Goal: Information Seeking & Learning: Learn about a topic

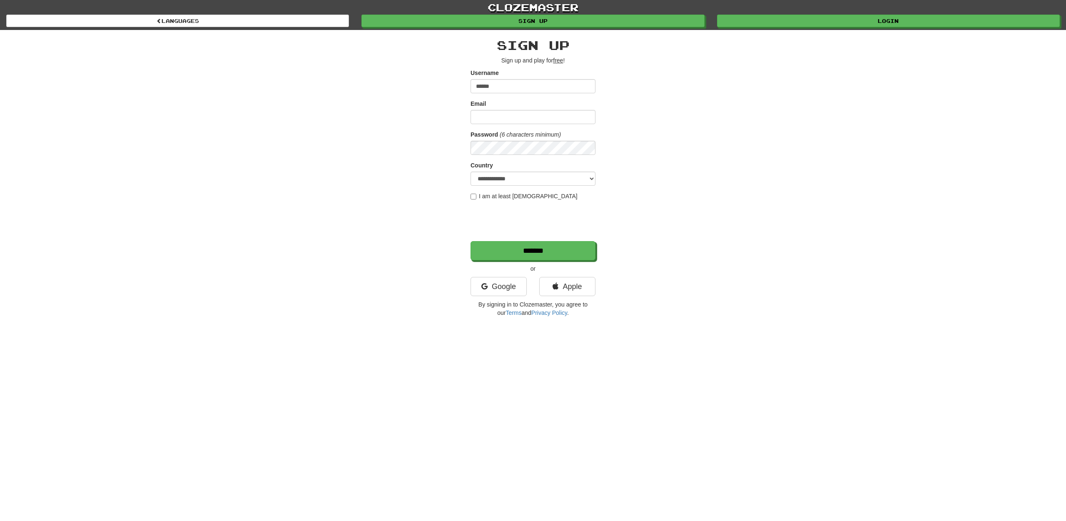
type input "******"
click at [887, 21] on link "Login" at bounding box center [889, 21] width 343 height 12
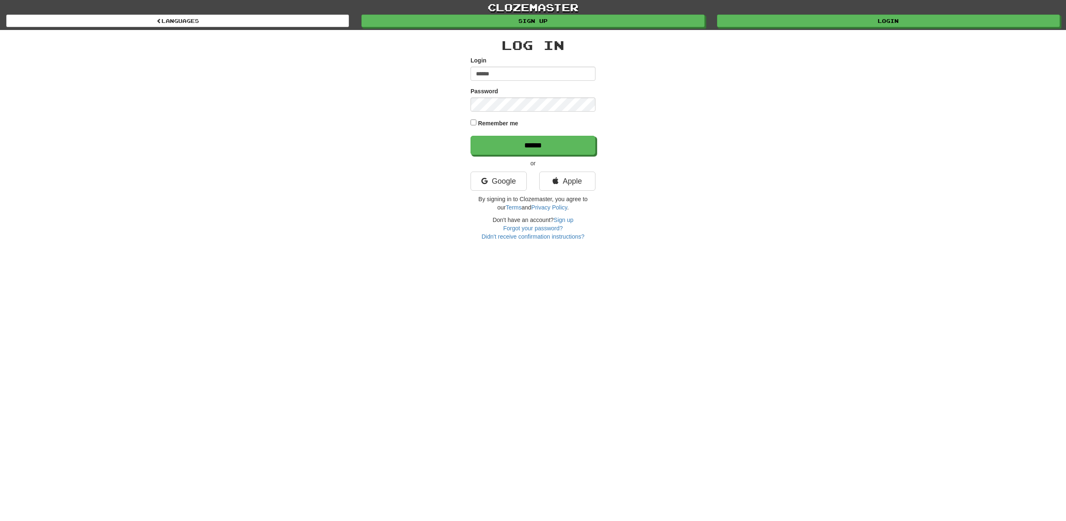
type input "******"
click at [515, 141] on input "******" at bounding box center [533, 145] width 125 height 19
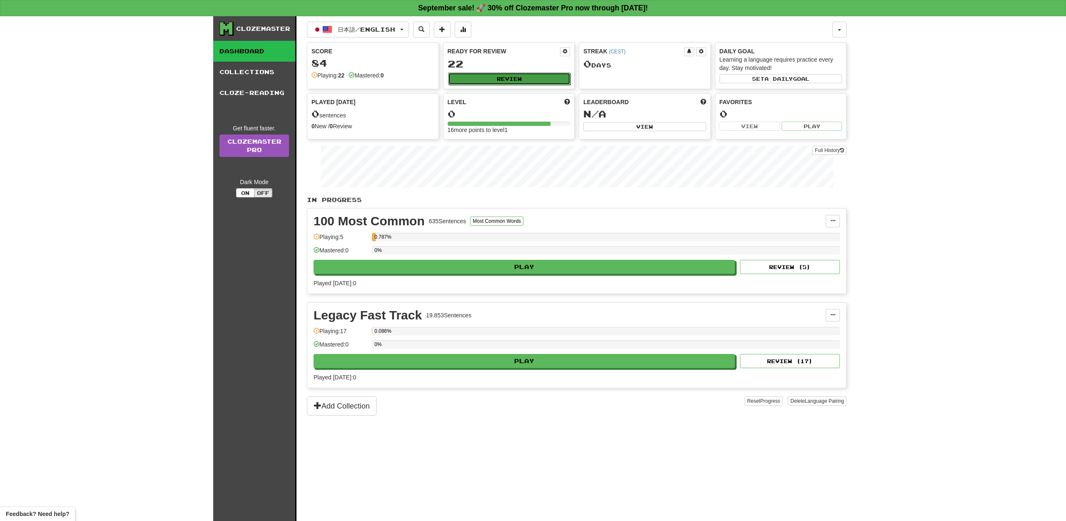
click at [509, 75] on button "Review" at bounding box center [509, 78] width 123 height 12
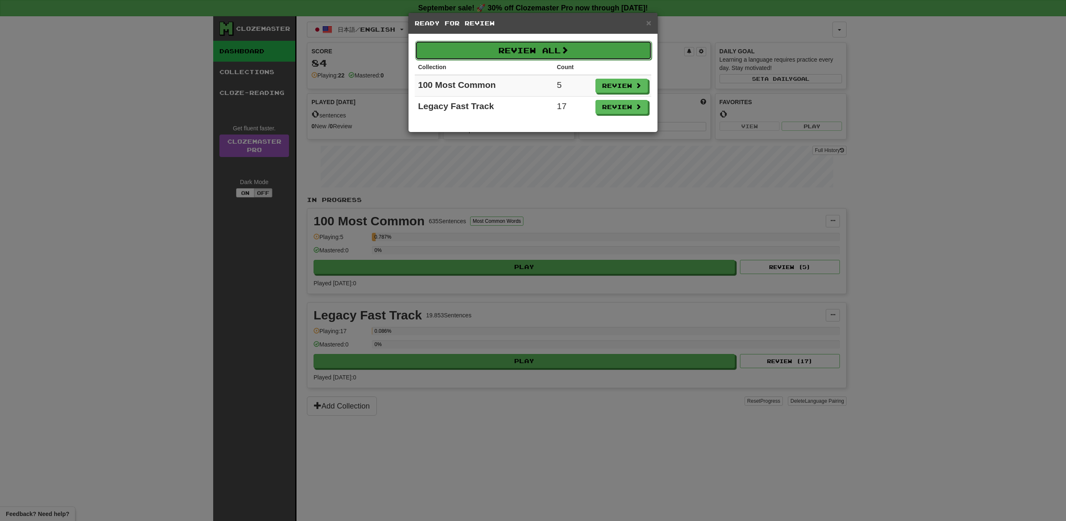
click at [522, 50] on button "Review All" at bounding box center [533, 50] width 237 height 19
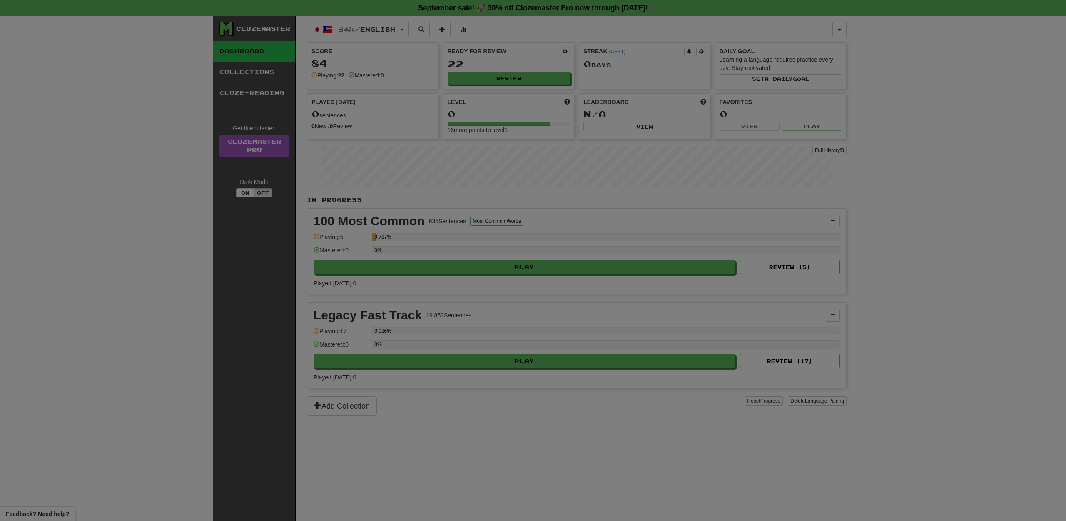
select select "**"
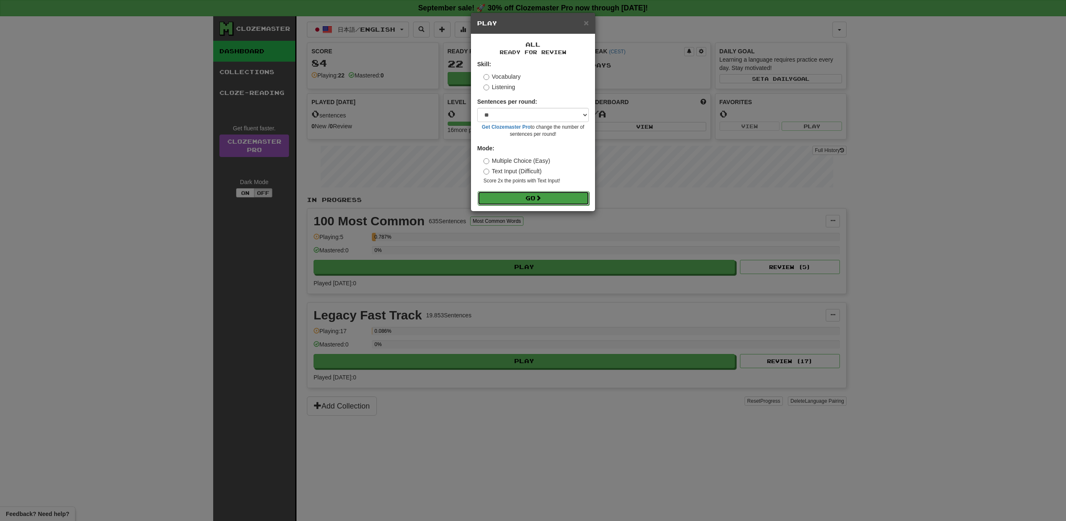
click at [540, 200] on span at bounding box center [539, 198] width 6 height 6
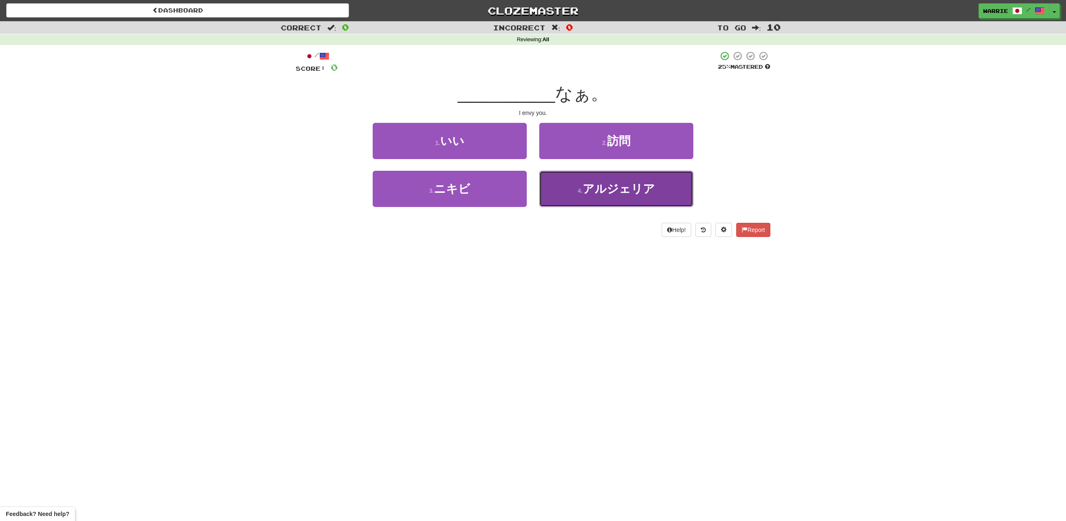
click at [620, 186] on span "アルジェリア" at bounding box center [619, 188] width 72 height 13
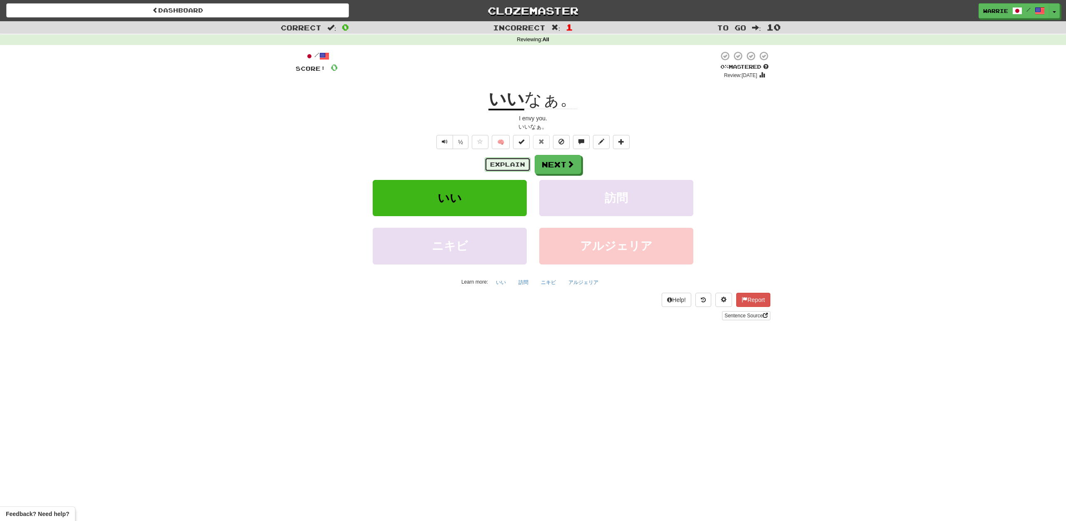
click at [510, 165] on button "Explain" at bounding box center [508, 164] width 46 height 14
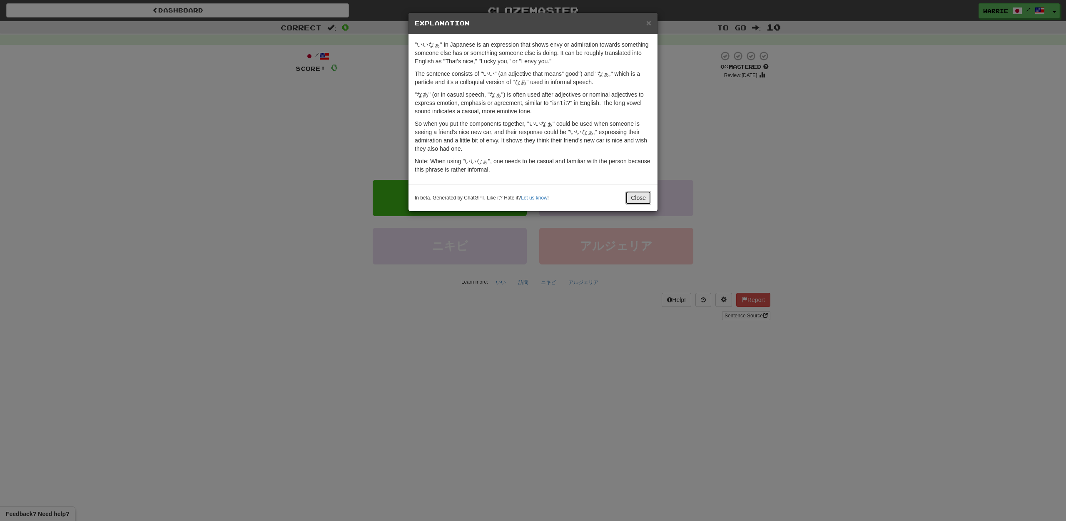
click at [639, 194] on button "Close" at bounding box center [639, 198] width 26 height 14
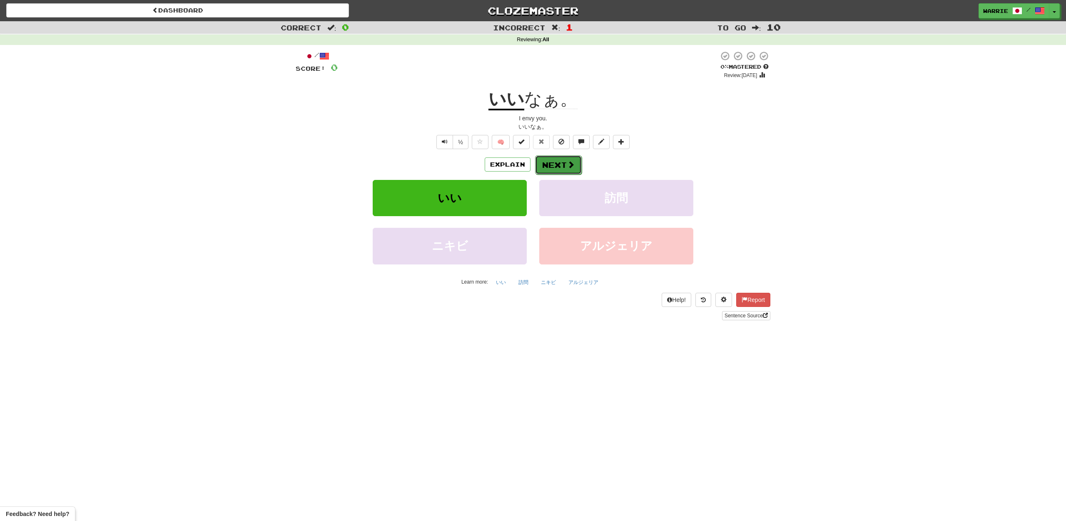
click at [555, 168] on button "Next" at bounding box center [558, 164] width 47 height 19
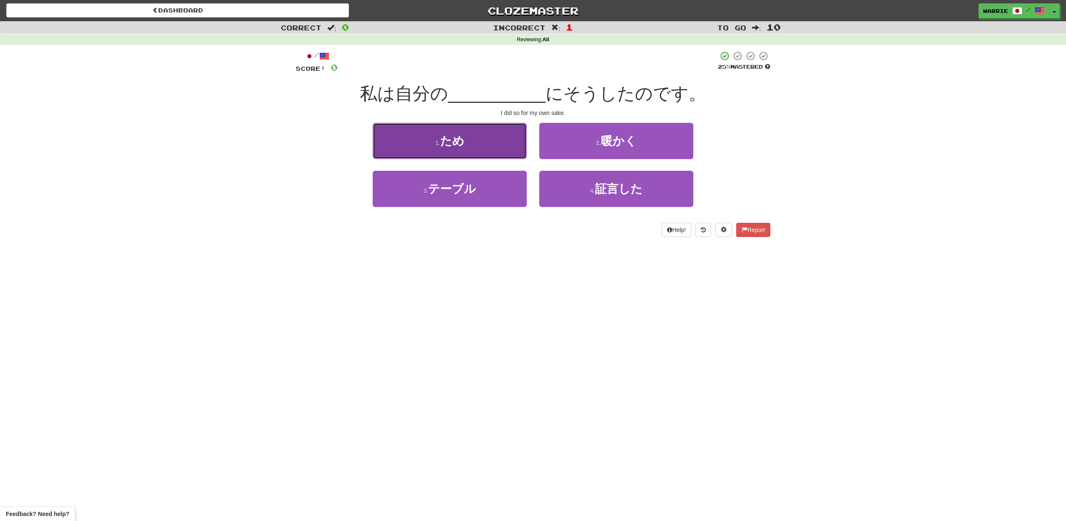
click at [461, 147] on span "ため" at bounding box center [452, 141] width 24 height 13
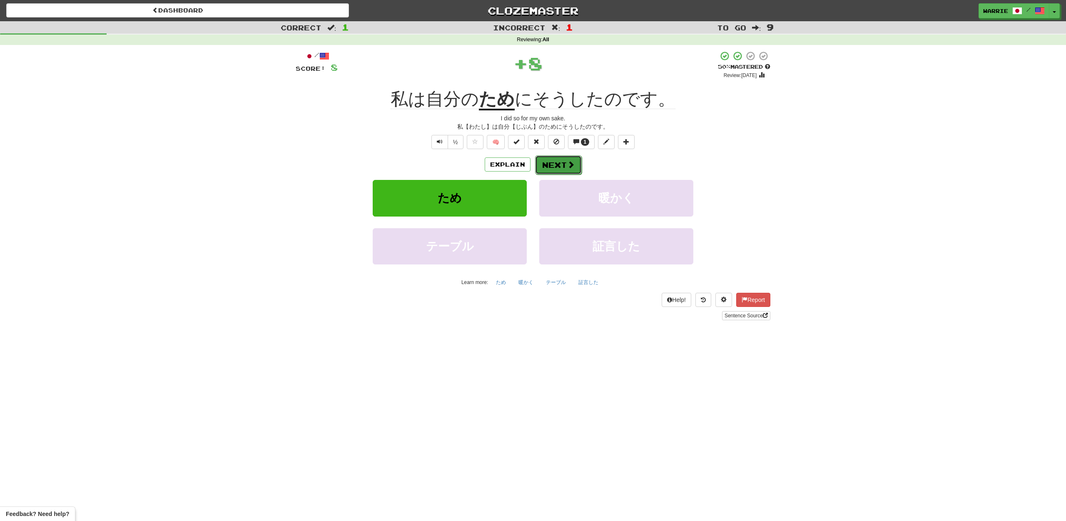
click at [550, 165] on button "Next" at bounding box center [558, 164] width 47 height 19
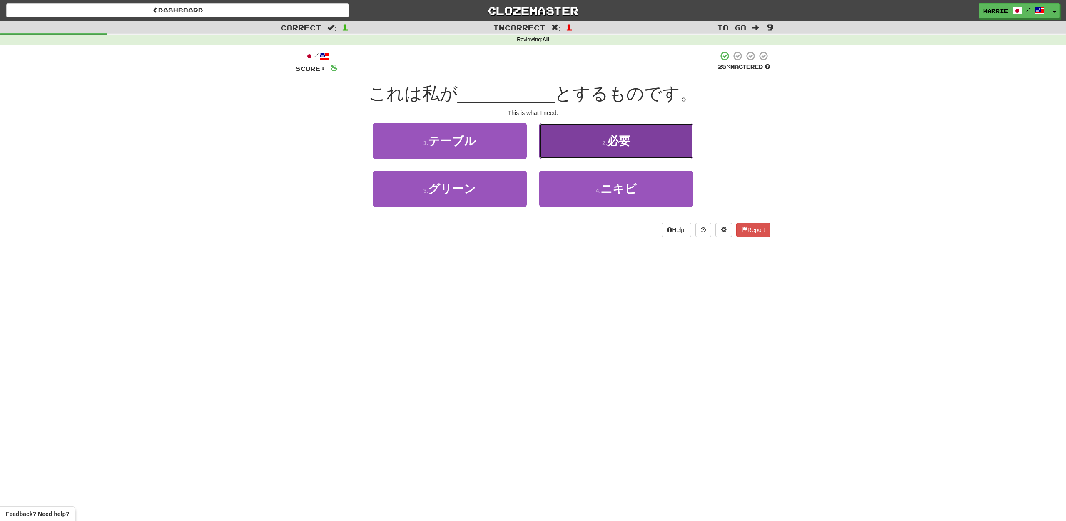
click at [611, 142] on span "必要" at bounding box center [618, 141] width 23 height 13
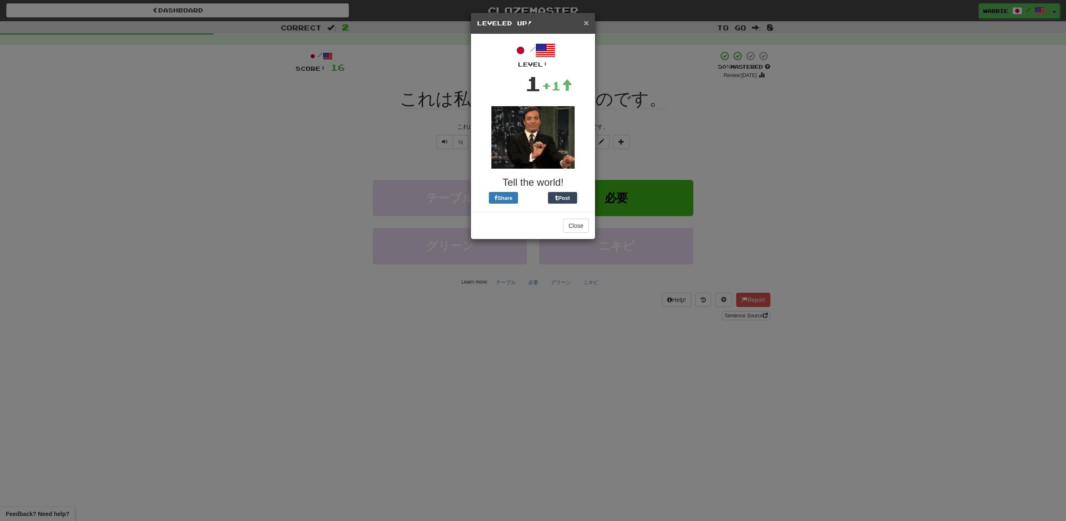
click at [587, 25] on span "×" at bounding box center [586, 23] width 5 height 10
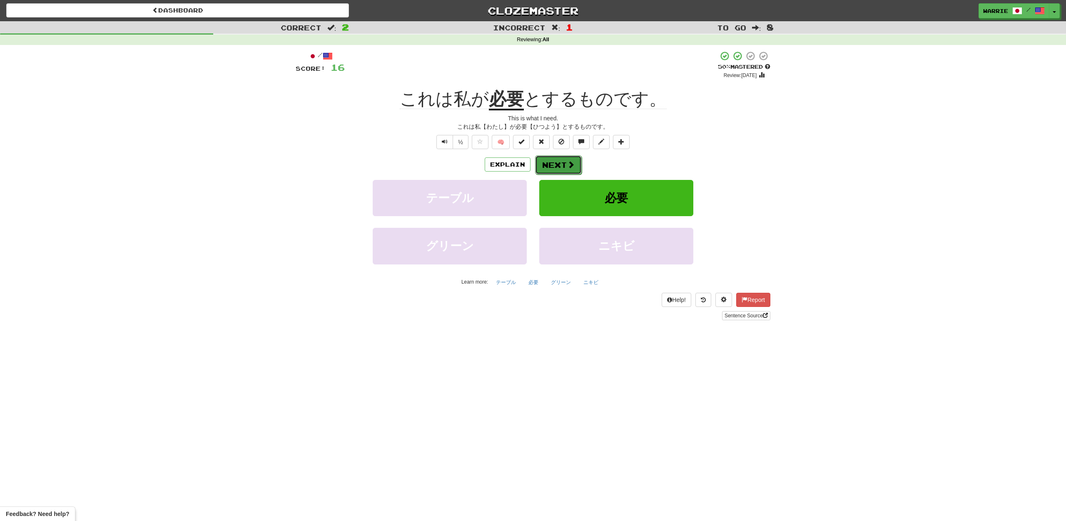
click at [548, 164] on button "Next" at bounding box center [558, 164] width 47 height 19
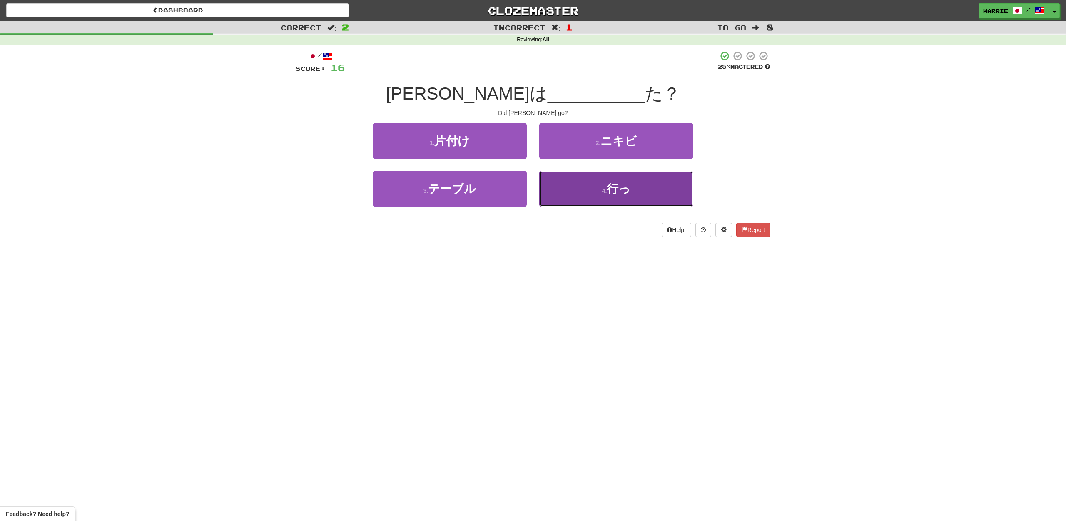
click at [613, 190] on span "行っ" at bounding box center [619, 188] width 24 height 13
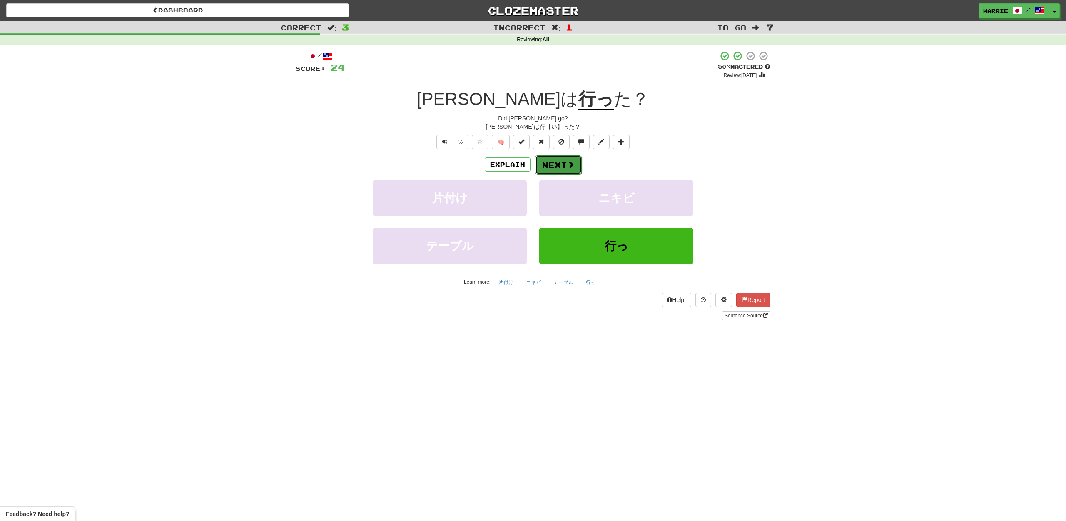
click at [555, 165] on button "Next" at bounding box center [558, 164] width 47 height 19
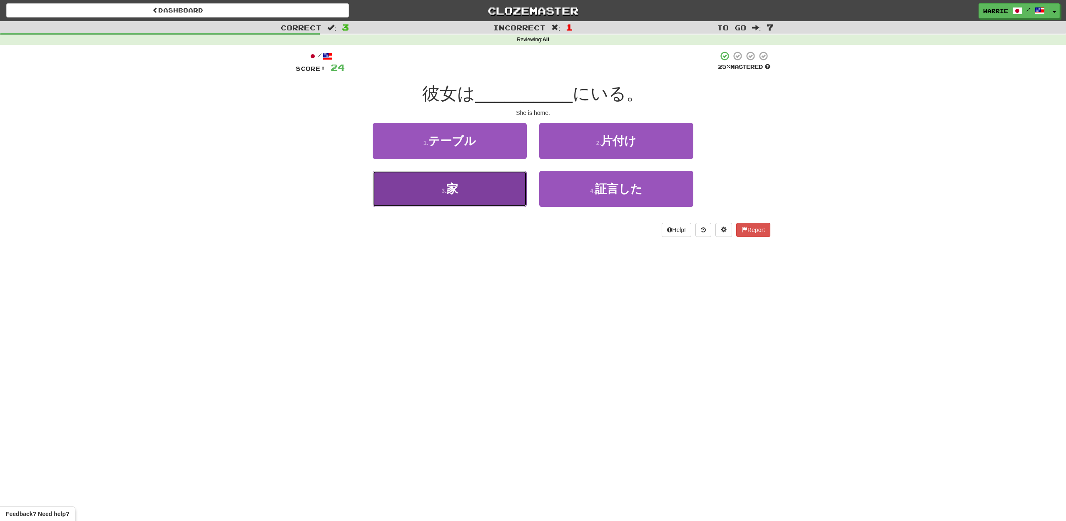
click at [458, 185] on span "家" at bounding box center [453, 188] width 12 height 13
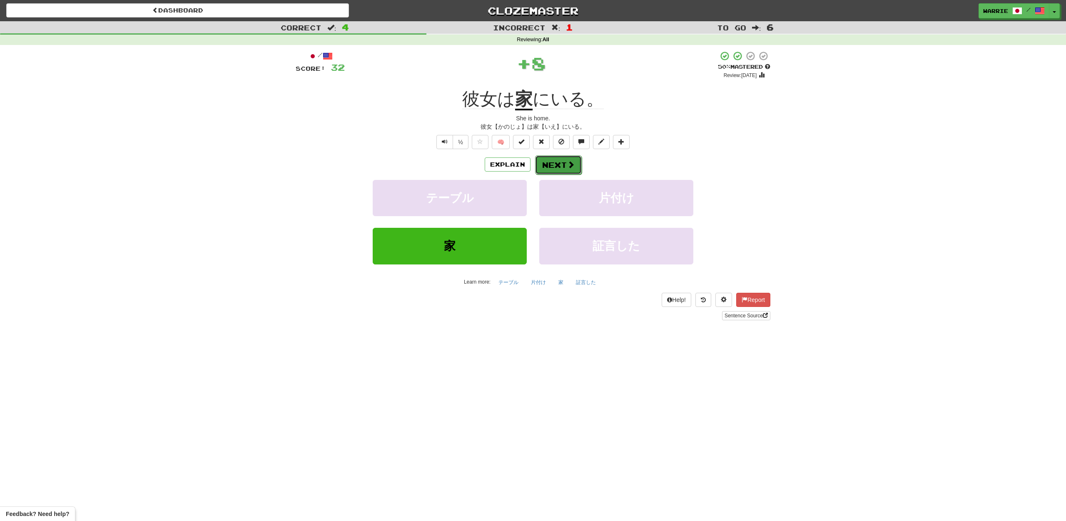
click at [556, 162] on button "Next" at bounding box center [558, 164] width 47 height 19
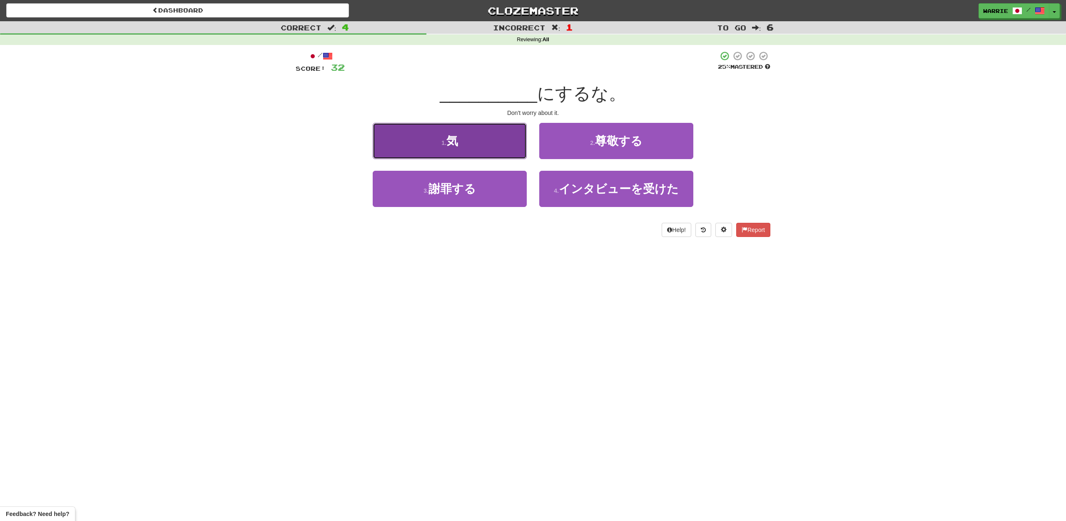
click at [465, 145] on button "1 . 気" at bounding box center [450, 141] width 154 height 36
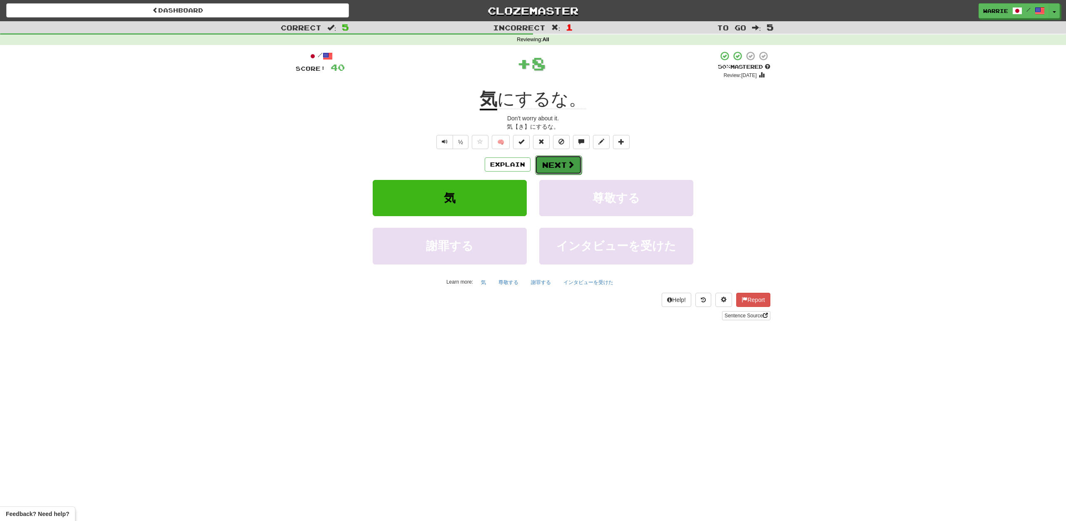
click at [563, 164] on button "Next" at bounding box center [558, 164] width 47 height 19
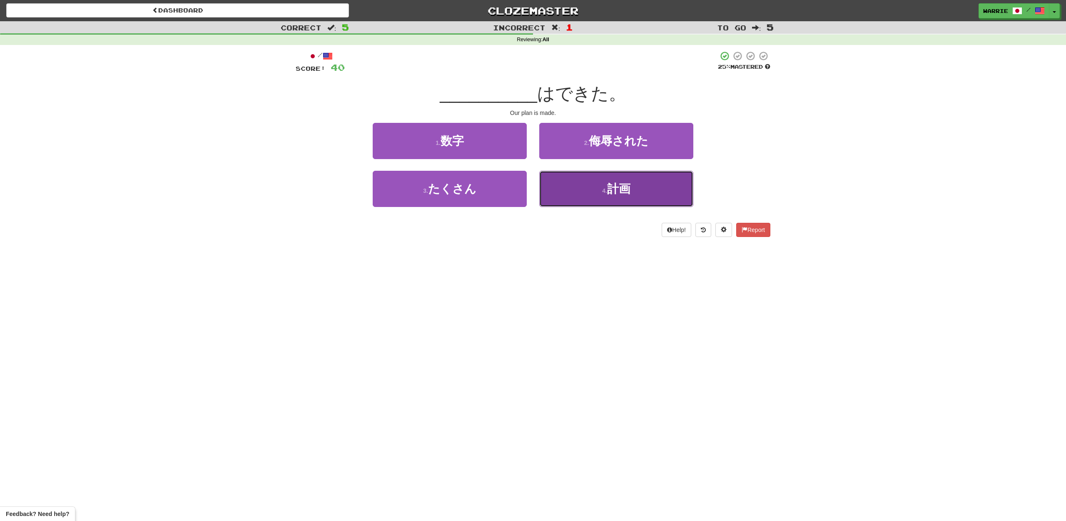
click at [609, 185] on span "計画" at bounding box center [618, 188] width 23 height 13
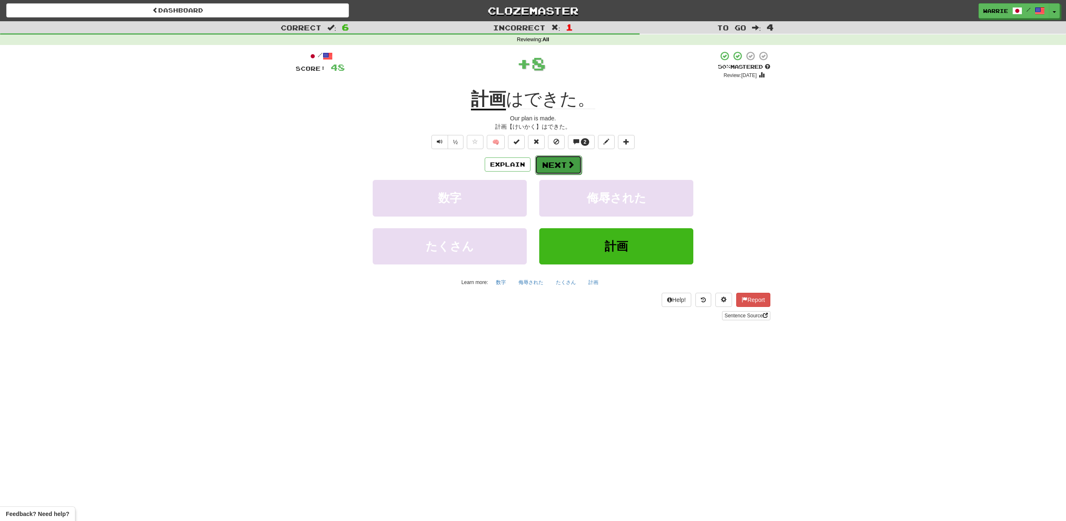
click at [556, 165] on button "Next" at bounding box center [558, 164] width 47 height 19
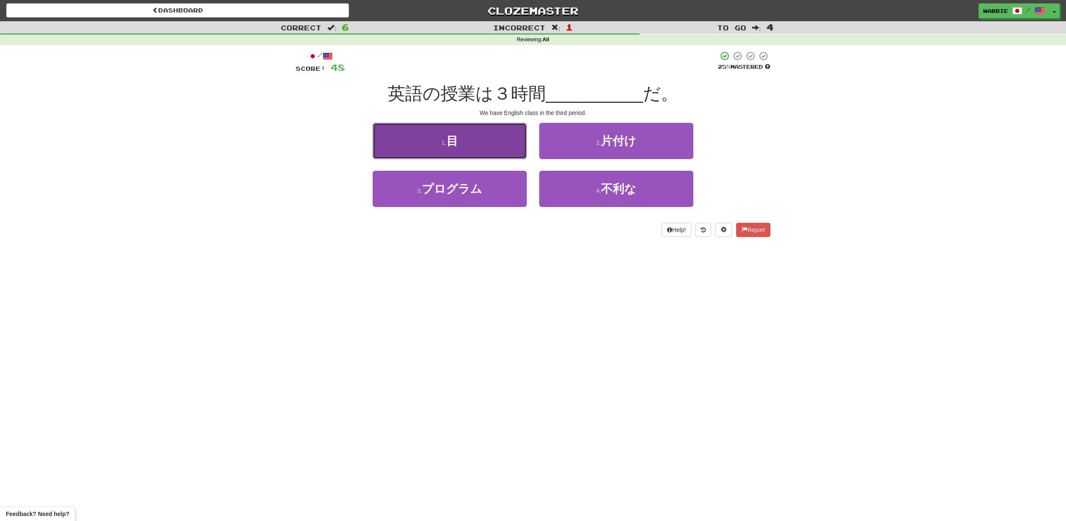
click at [454, 142] on span "目" at bounding box center [453, 141] width 12 height 13
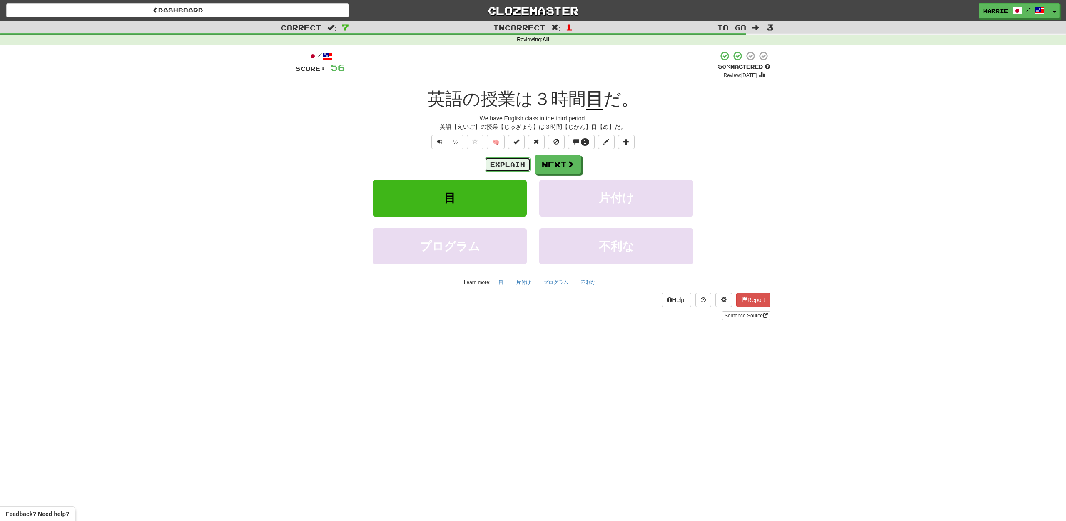
click at [507, 166] on button "Explain" at bounding box center [508, 164] width 46 height 14
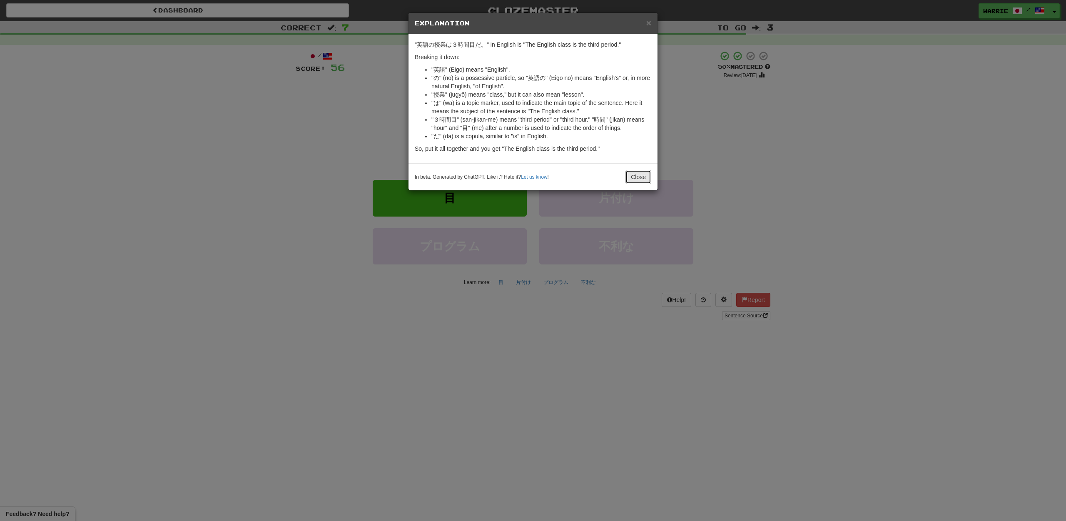
click at [637, 176] on button "Close" at bounding box center [639, 177] width 26 height 14
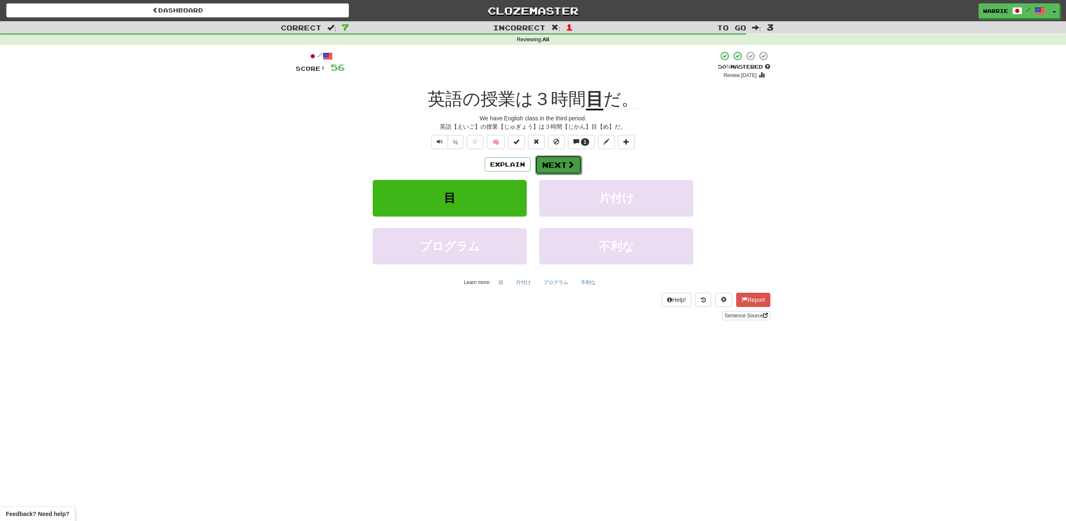
click at [550, 168] on button "Next" at bounding box center [558, 164] width 47 height 19
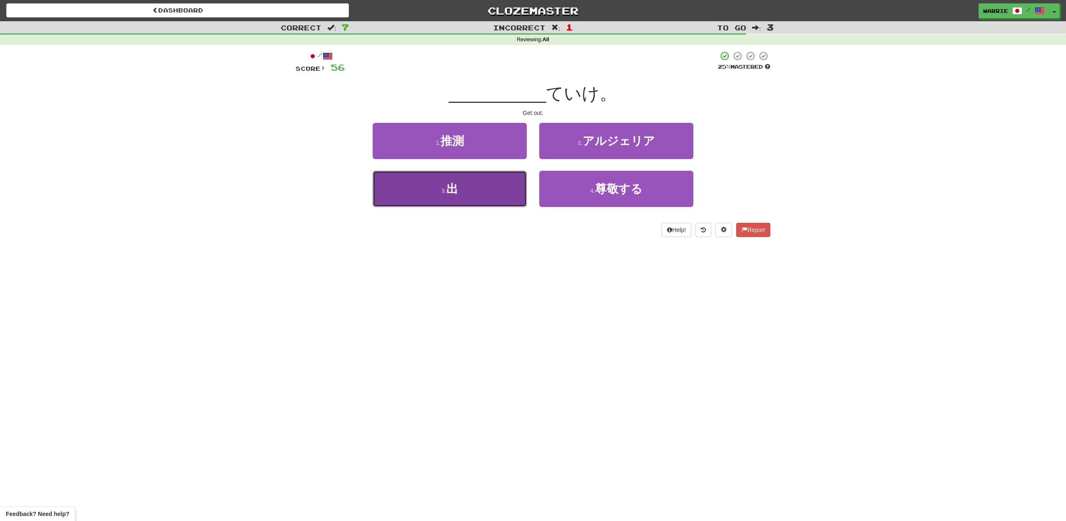
click at [494, 195] on button "3 . 出" at bounding box center [450, 189] width 154 height 36
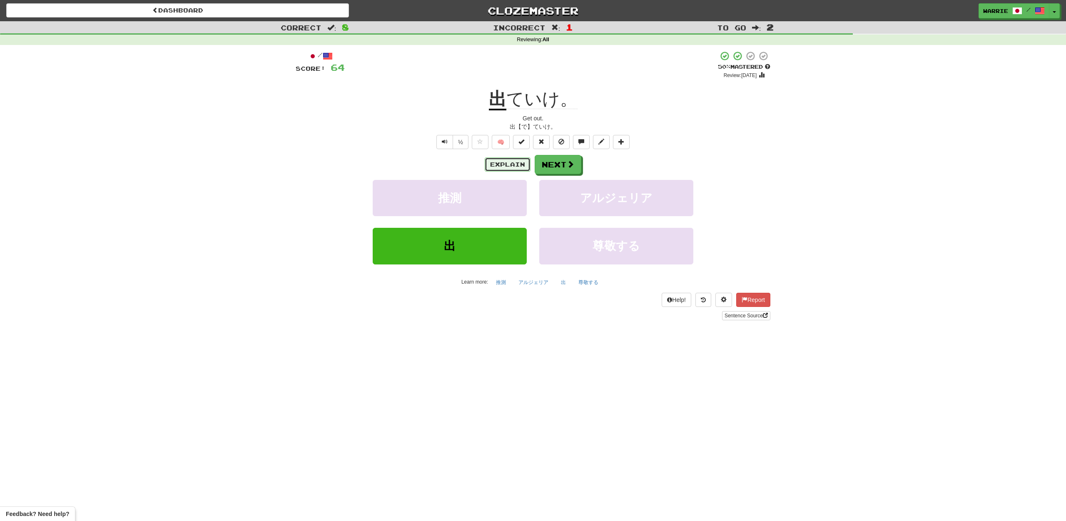
click at [511, 168] on button "Explain" at bounding box center [508, 164] width 46 height 14
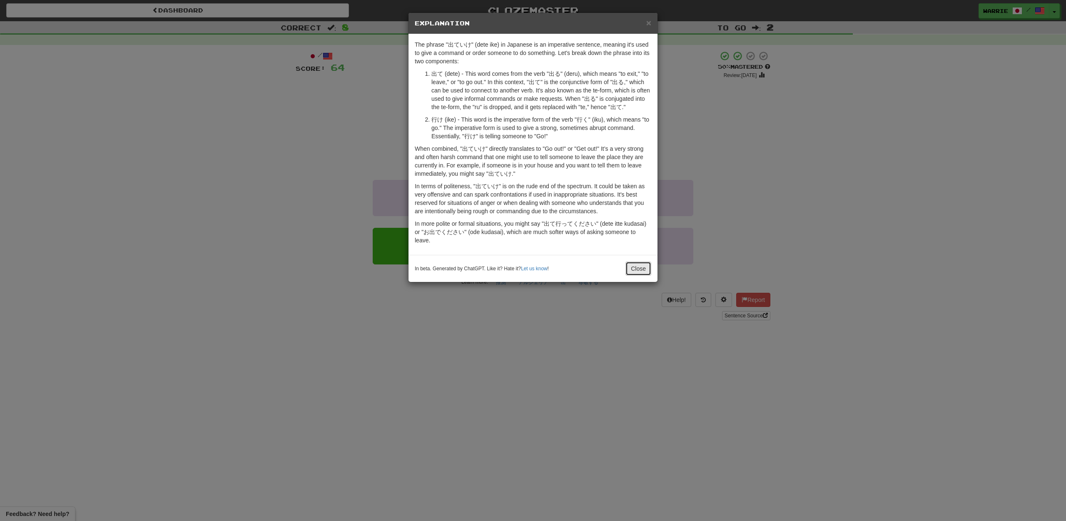
click at [634, 268] on button "Close" at bounding box center [639, 269] width 26 height 14
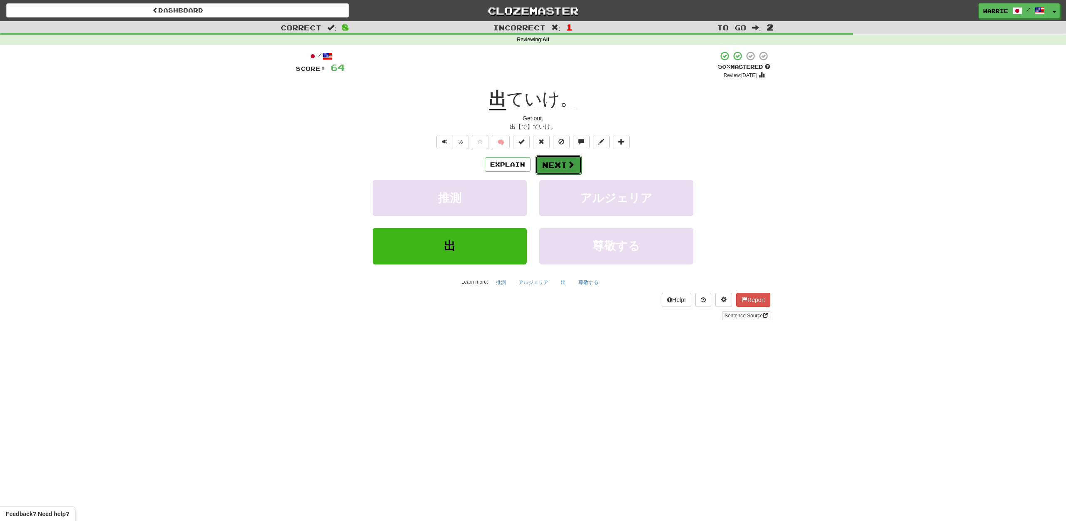
click at [554, 169] on button "Next" at bounding box center [558, 164] width 47 height 19
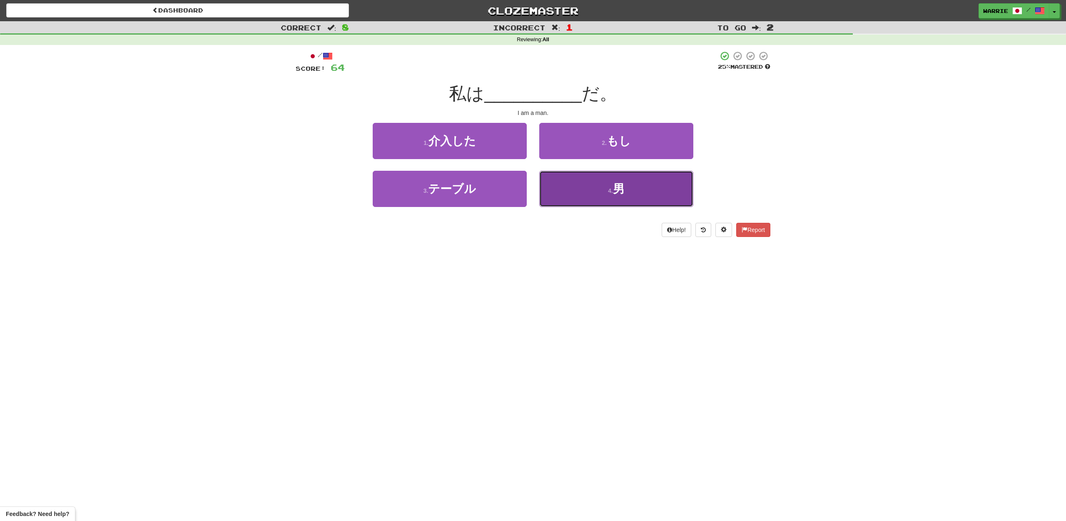
click at [619, 190] on span "男" at bounding box center [619, 188] width 12 height 13
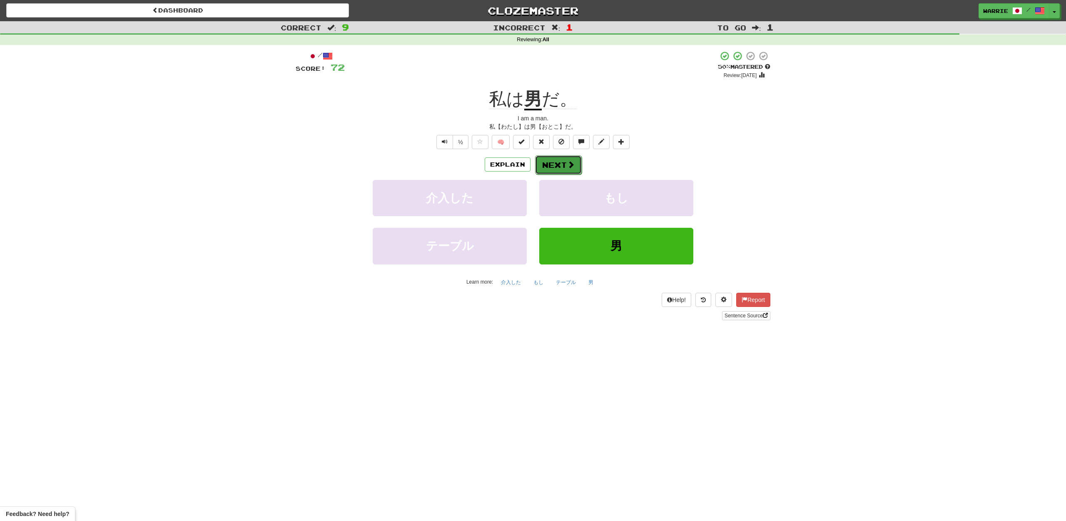
click at [557, 168] on button "Next" at bounding box center [558, 164] width 47 height 19
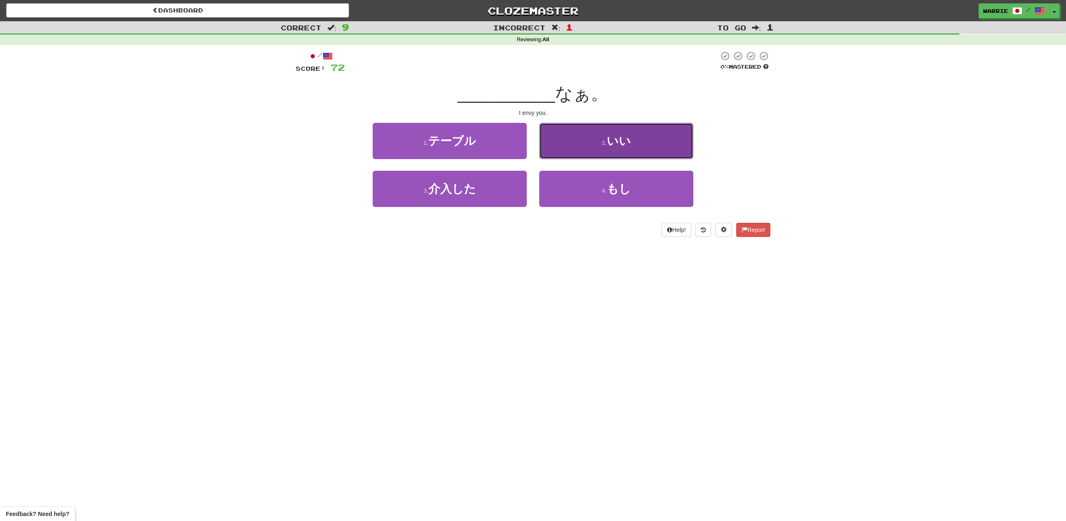
click at [597, 143] on button "2 . いい" at bounding box center [616, 141] width 154 height 36
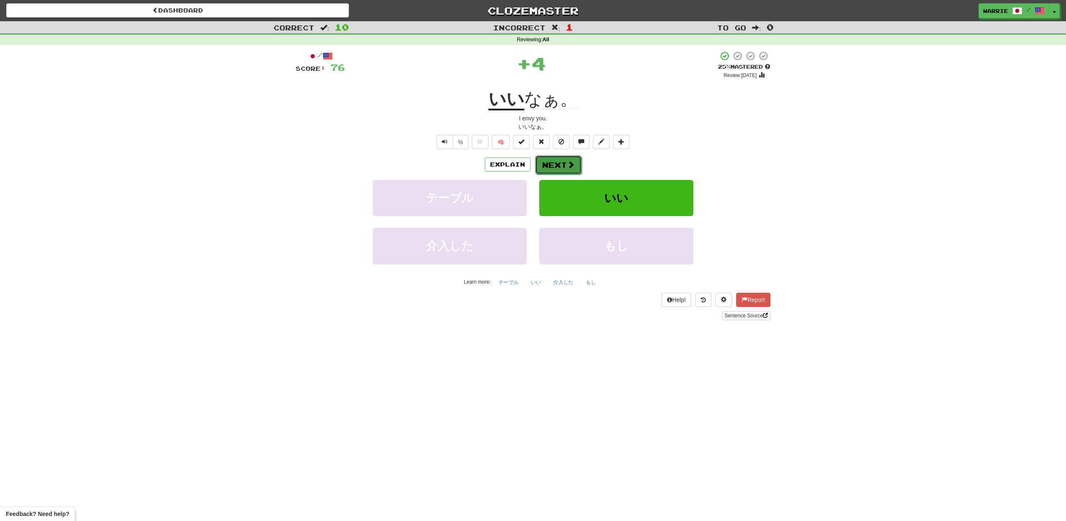
click at [556, 166] on button "Next" at bounding box center [558, 164] width 47 height 19
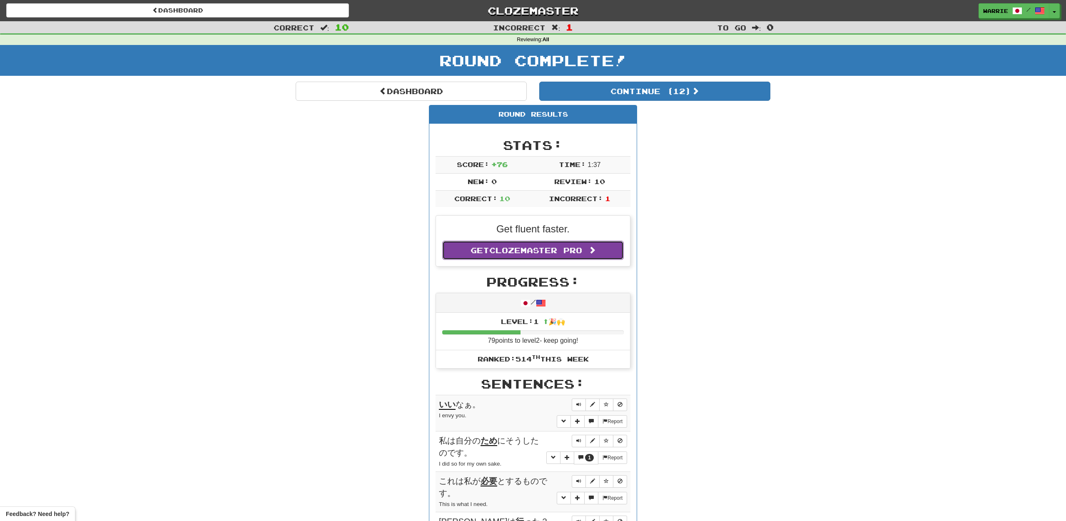
click at [531, 253] on span "Clozemaster Pro" at bounding box center [535, 250] width 93 height 9
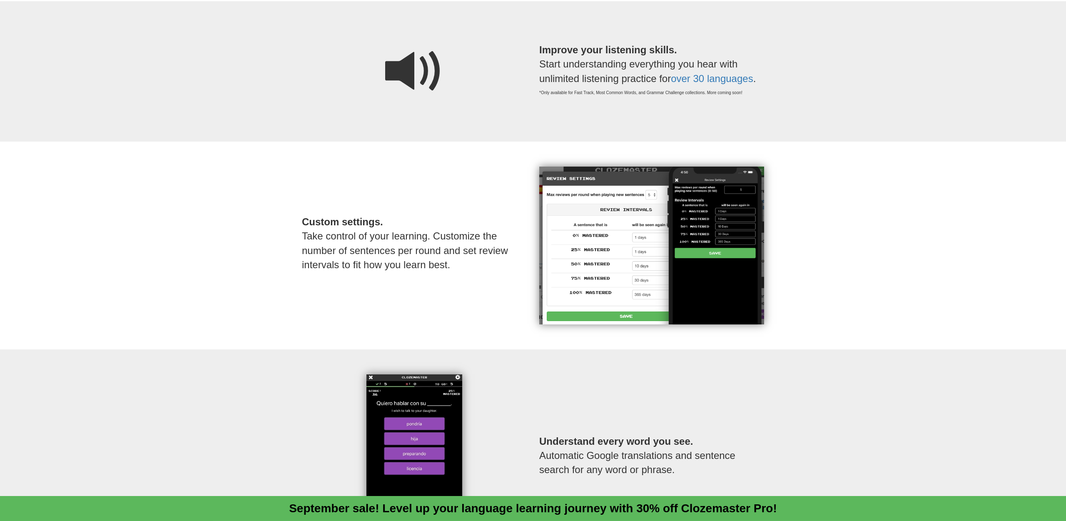
scroll to position [736, 0]
